Goal: Information Seeking & Learning: Learn about a topic

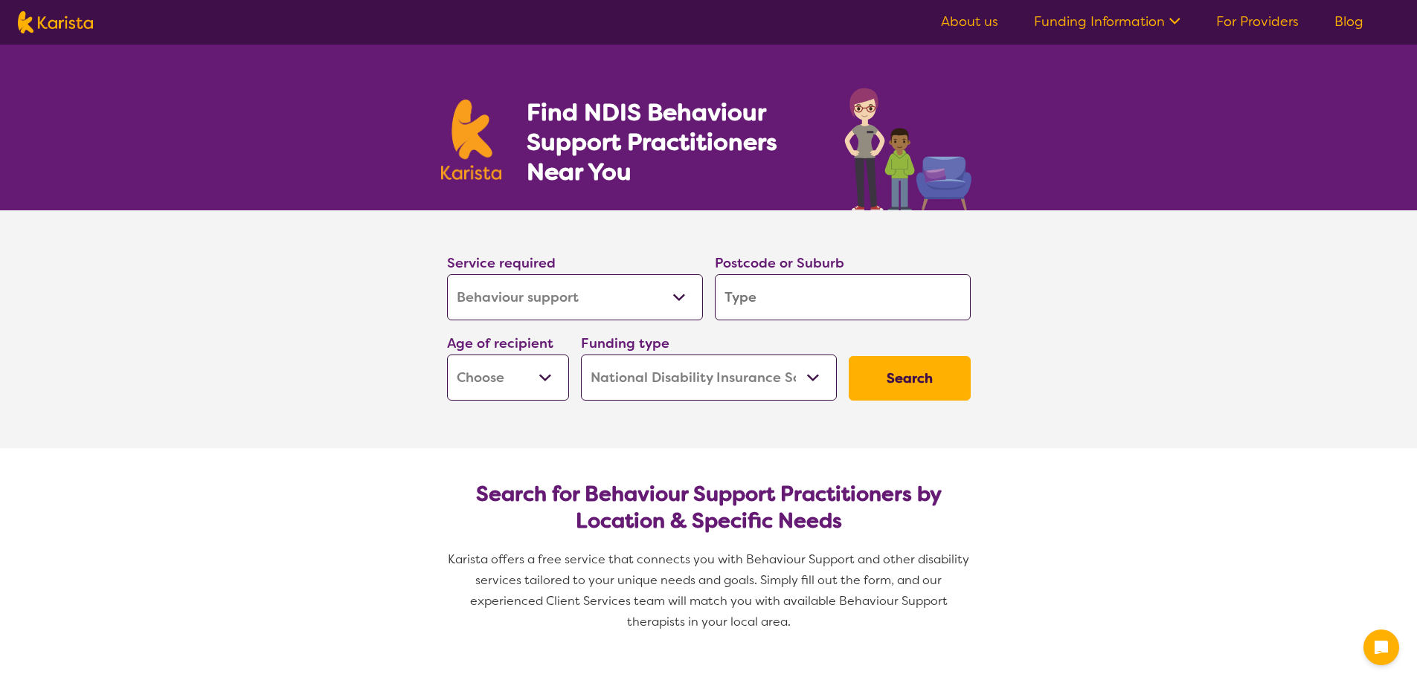
select select "Behaviour support"
select select "NDIS"
select select "Behaviour support"
select select "NDIS"
click at [808, 306] on input "search" at bounding box center [843, 297] width 256 height 46
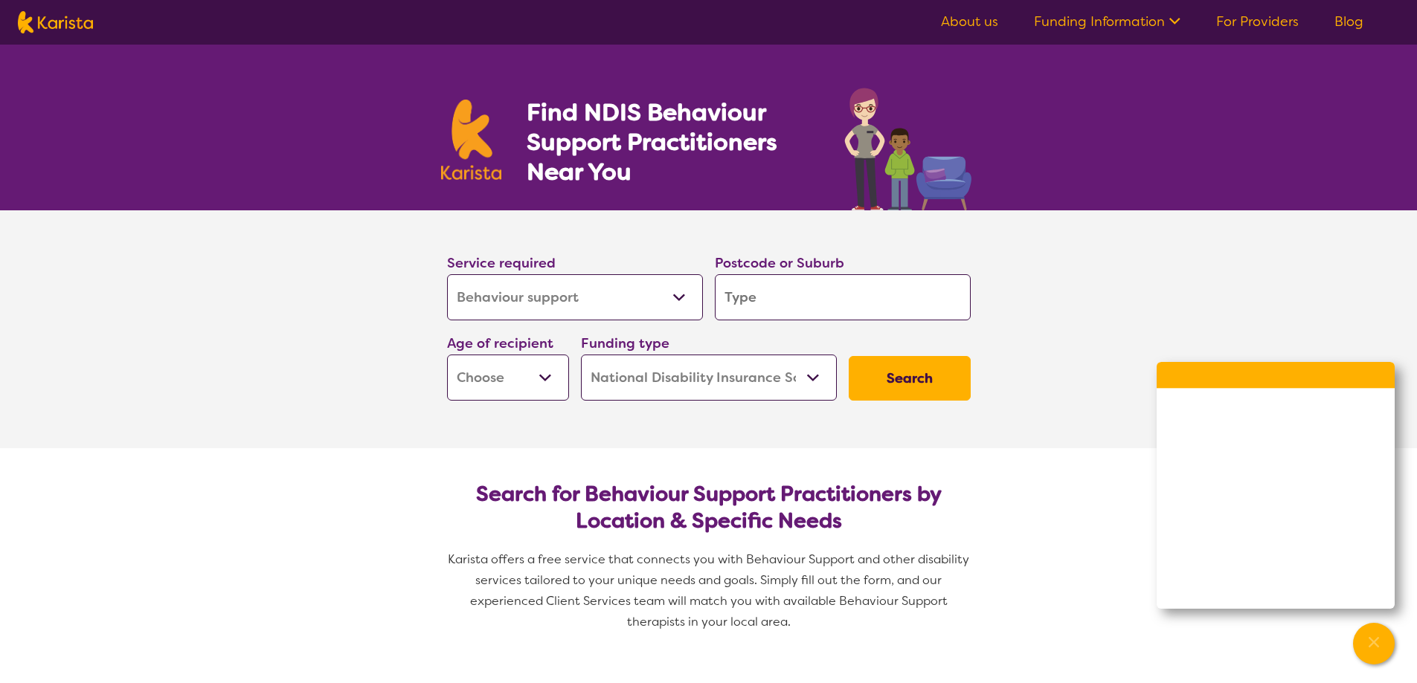
type input "3"
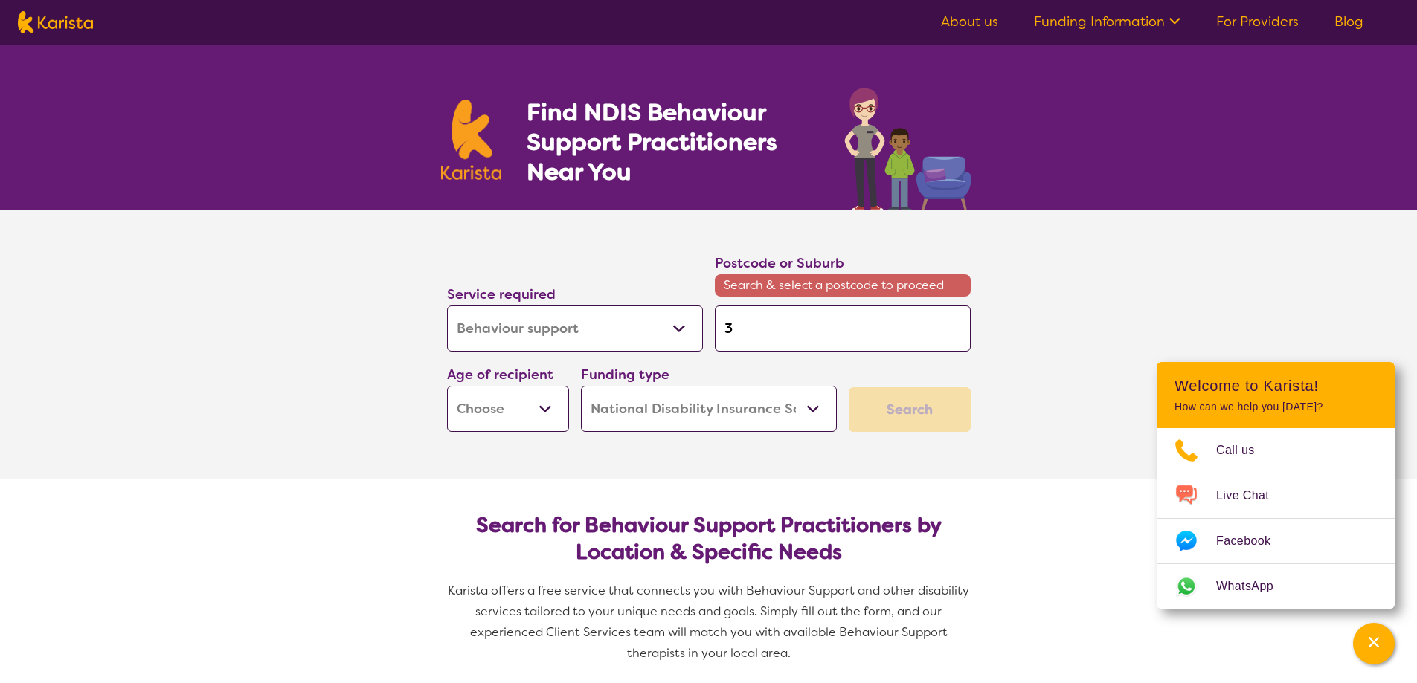
type input "32"
type input "322"
type input "3223"
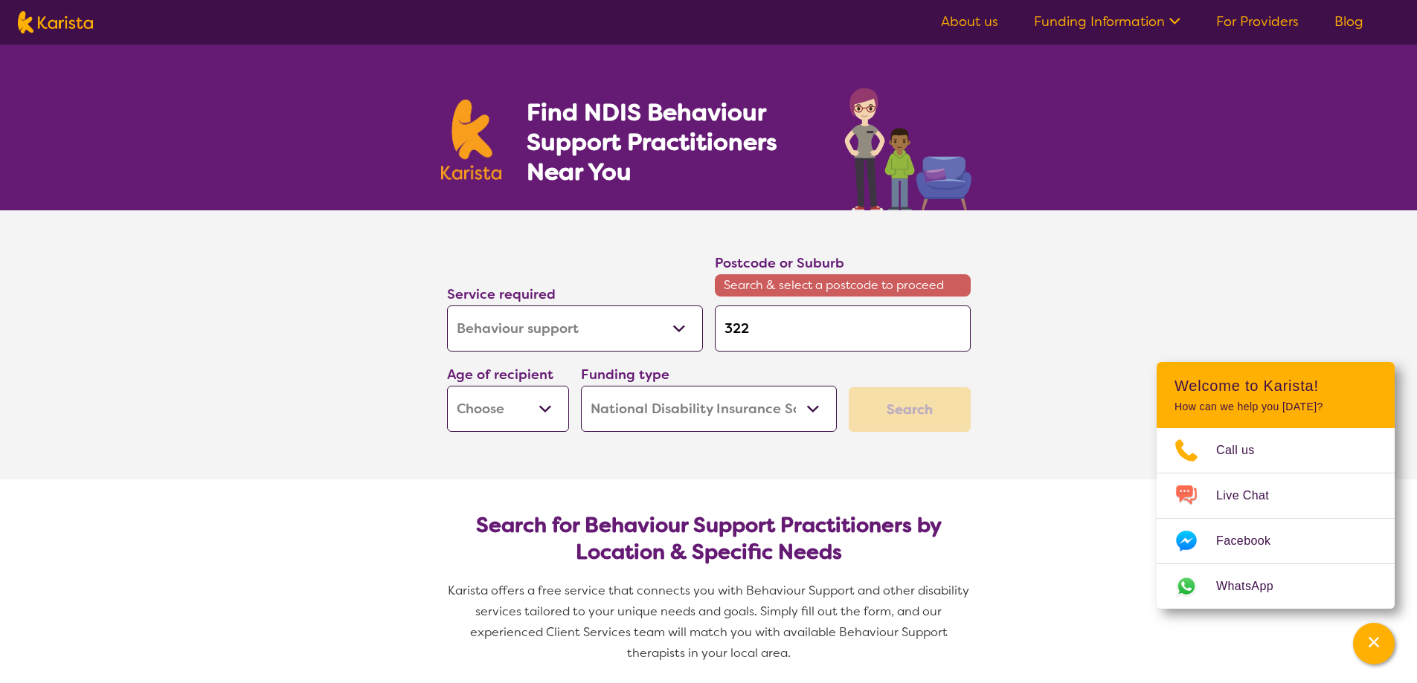
type input "3223"
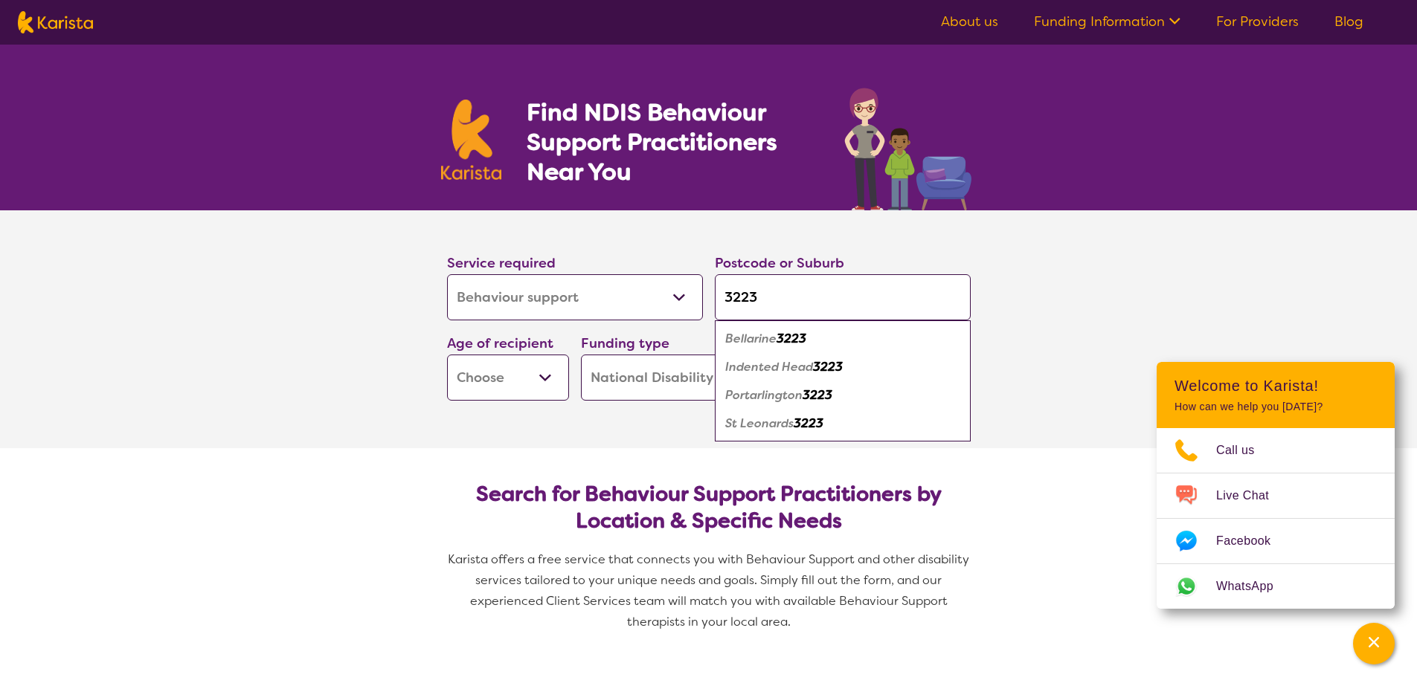
type input "3223"
click at [737, 431] on div "St Leonards 3223" at bounding box center [842, 424] width 241 height 28
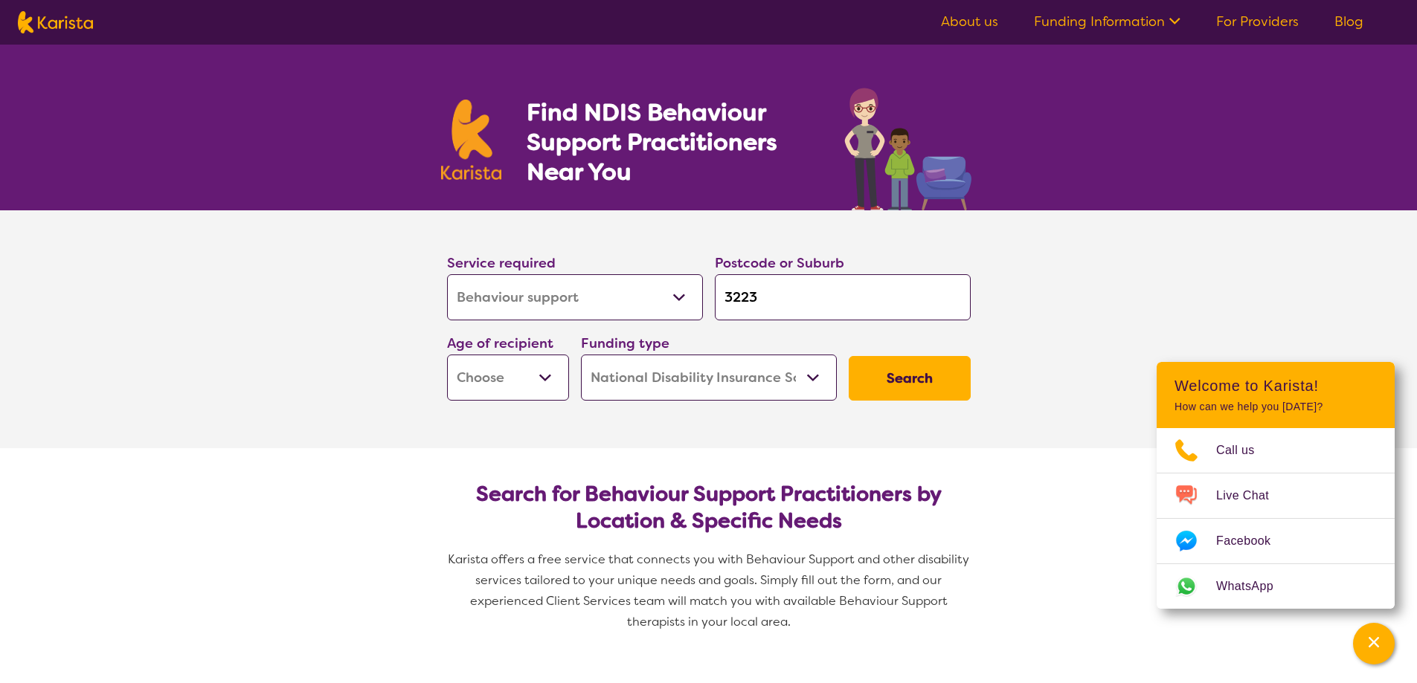
click at [541, 378] on select "Early Childhood - 0 to 9 Child - 10 to 11 Adolescent - 12 to 17 Adult - 18 to 6…" at bounding box center [508, 378] width 122 height 46
select select "EC"
click at [447, 355] on select "Early Childhood - 0 to 9 Child - 10 to 11 Adolescent - 12 to 17 Adult - 18 to 6…" at bounding box center [508, 378] width 122 height 46
select select "EC"
click at [910, 379] on button "Search" at bounding box center [910, 378] width 122 height 45
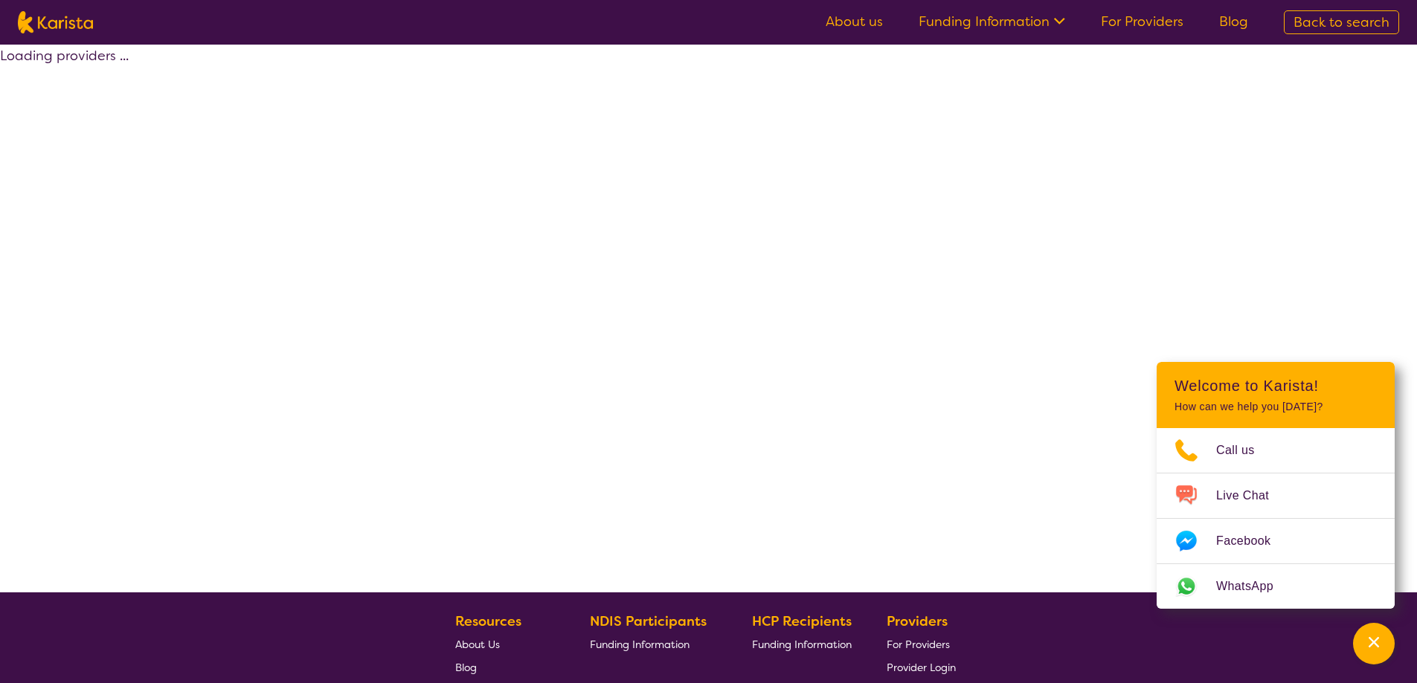
select select "by_score"
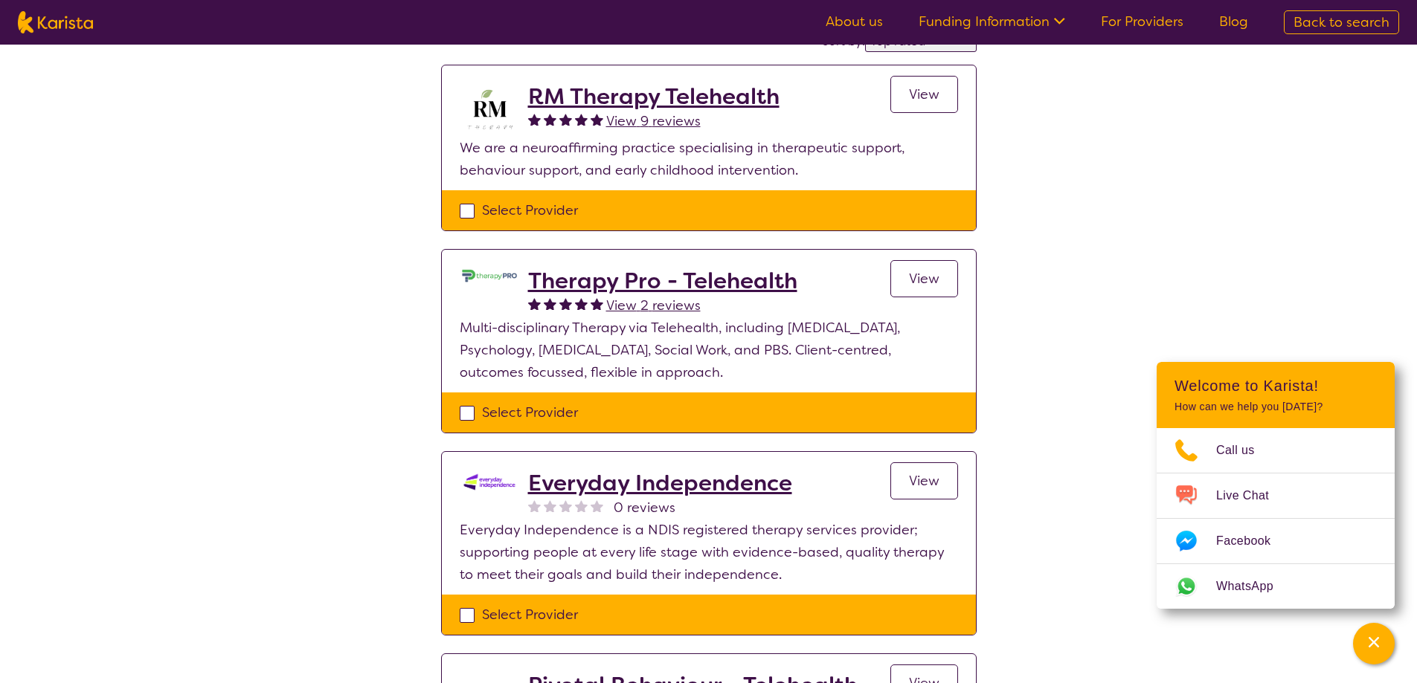
scroll to position [149, 0]
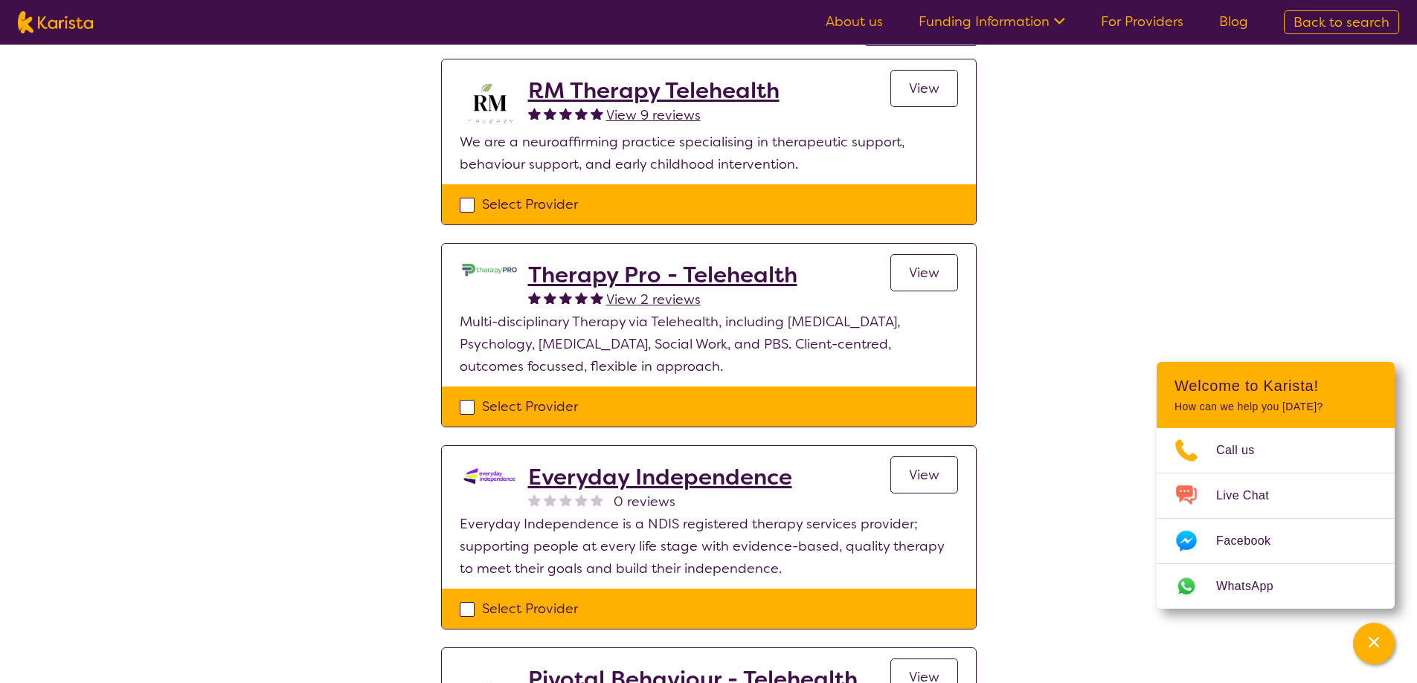
click at [575, 476] on h2 "Everyday Independence" at bounding box center [660, 477] width 264 height 27
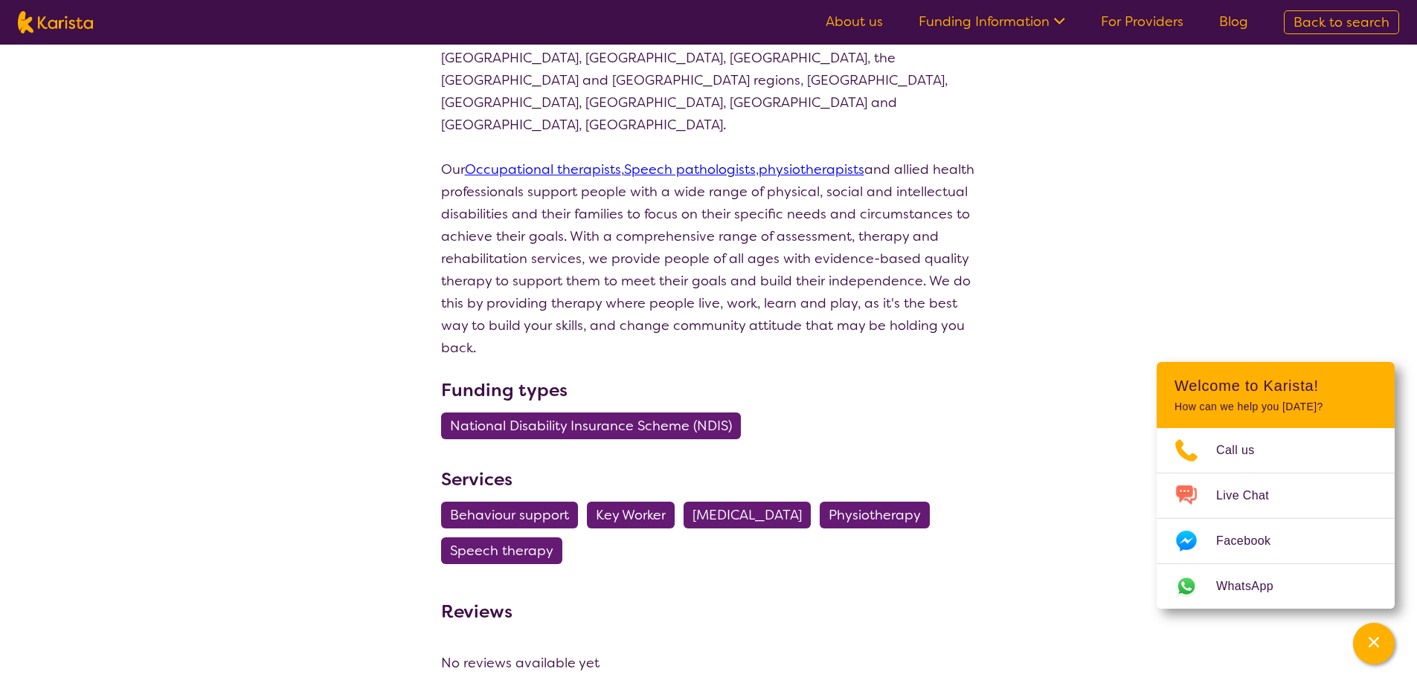
scroll to position [669, 0]
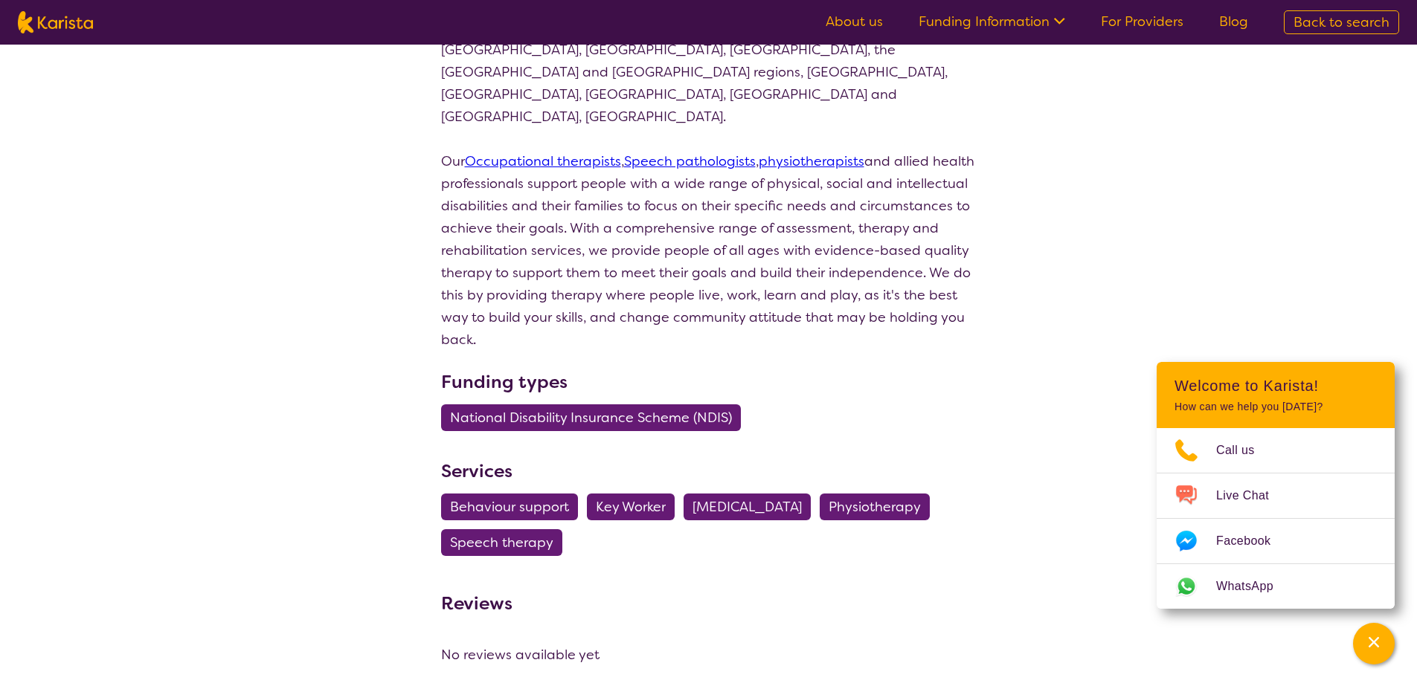
click at [481, 494] on span "Behaviour support" at bounding box center [509, 507] width 119 height 27
select select "Behaviour support"
select select "EC"
select select "NDIS"
select select "Behaviour support"
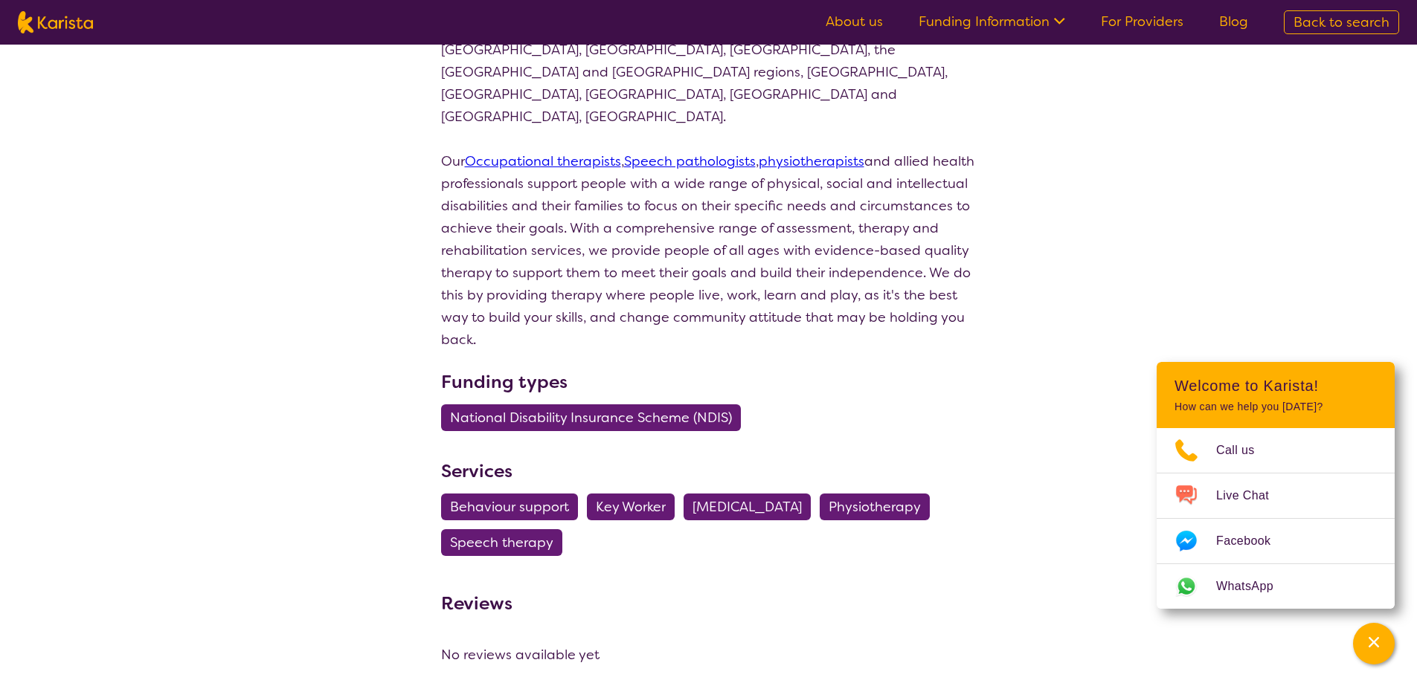
select select "EC"
select select "NDIS"
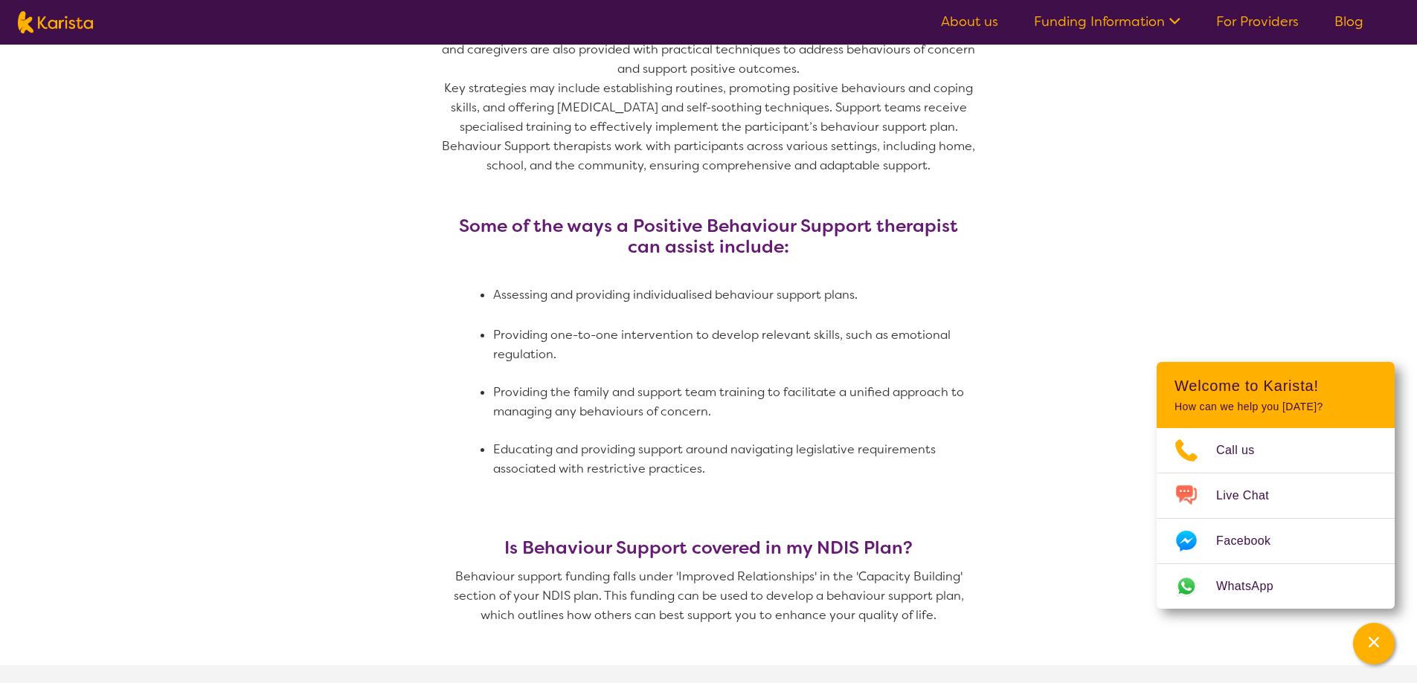
scroll to position [892, 0]
